Goal: Navigation & Orientation: Find specific page/section

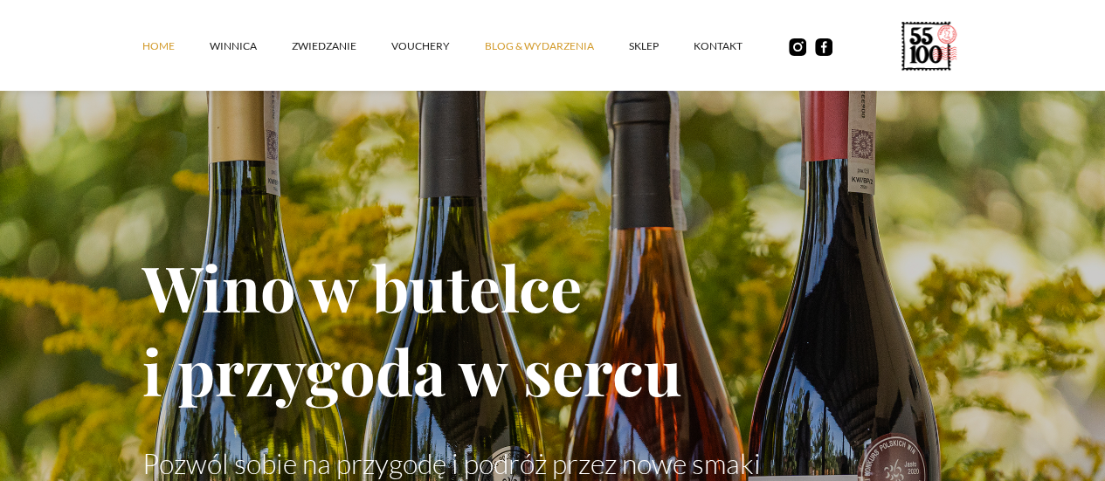
click at [485, 59] on link "Blog & Wydarzenia" at bounding box center [557, 46] width 144 height 52
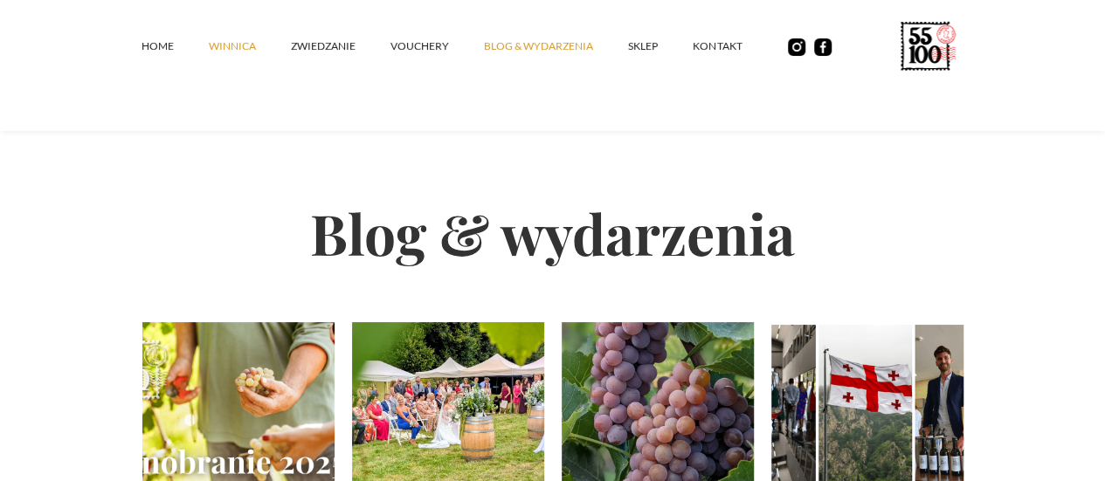
click at [209, 59] on link "winnica" at bounding box center [250, 46] width 82 height 52
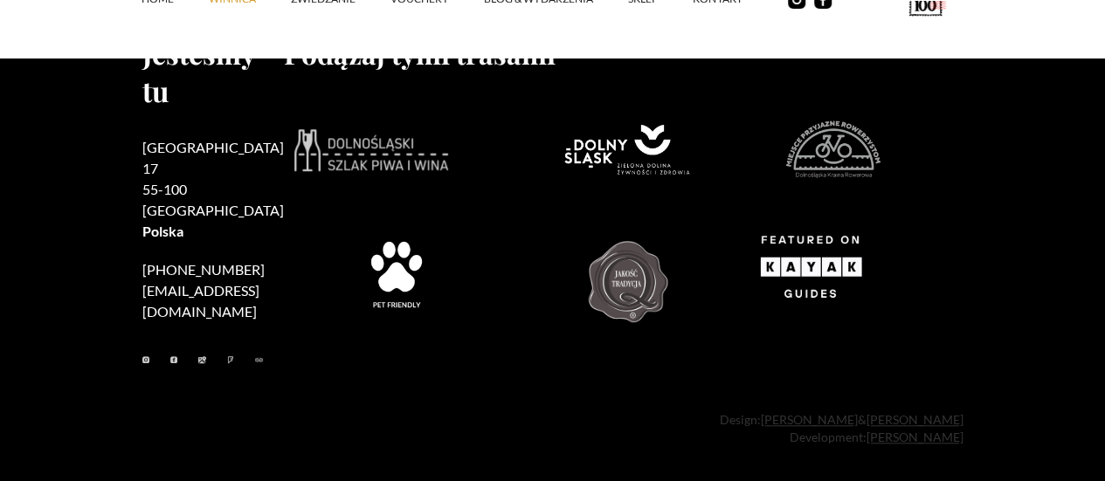
scroll to position [7492, 0]
